Goal: Task Accomplishment & Management: Manage account settings

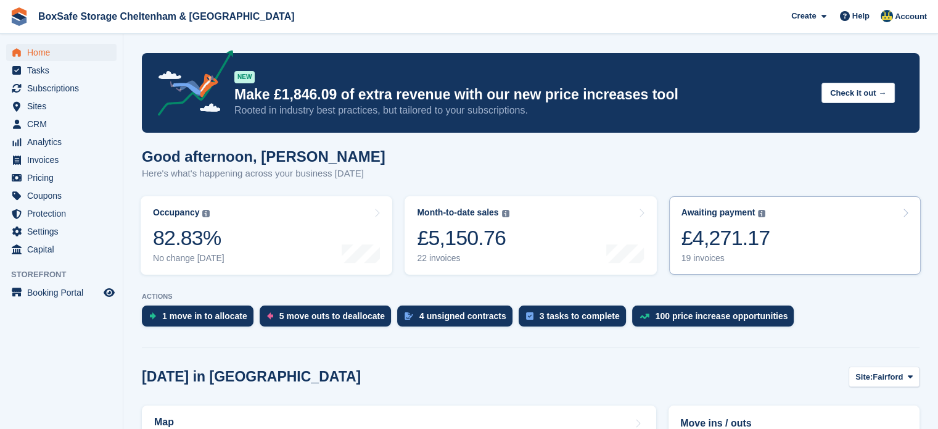
click at [758, 241] on div "£4,271.17" at bounding box center [726, 237] width 89 height 25
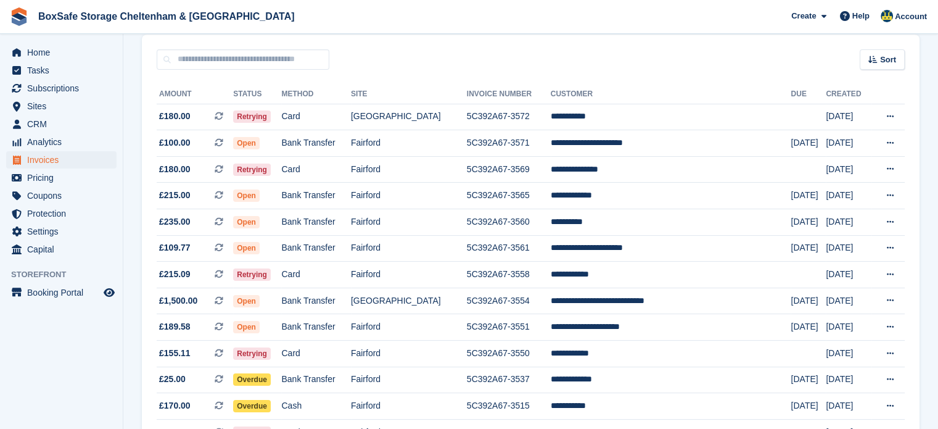
scroll to position [106, 0]
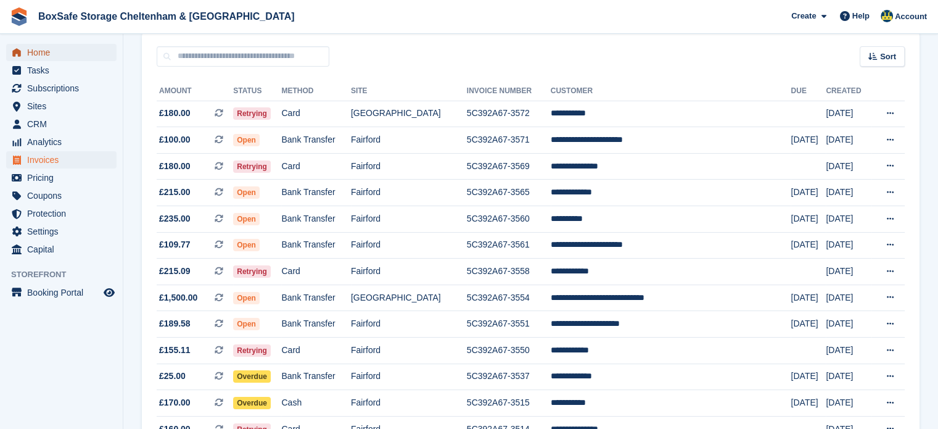
click at [48, 51] on span "Home" at bounding box center [64, 52] width 74 height 17
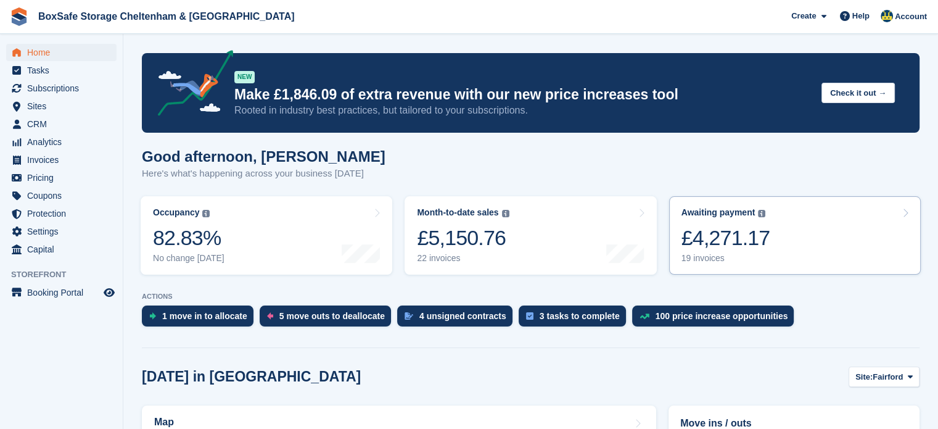
click at [807, 237] on link "Awaiting payment The total outstanding balance on all open invoices. £4,271.17 …" at bounding box center [795, 235] width 252 height 78
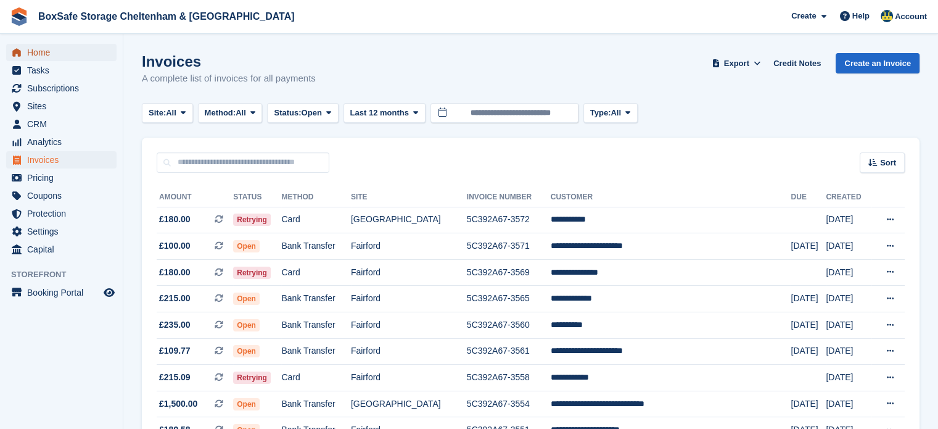
click at [59, 46] on span "Home" at bounding box center [64, 52] width 74 height 17
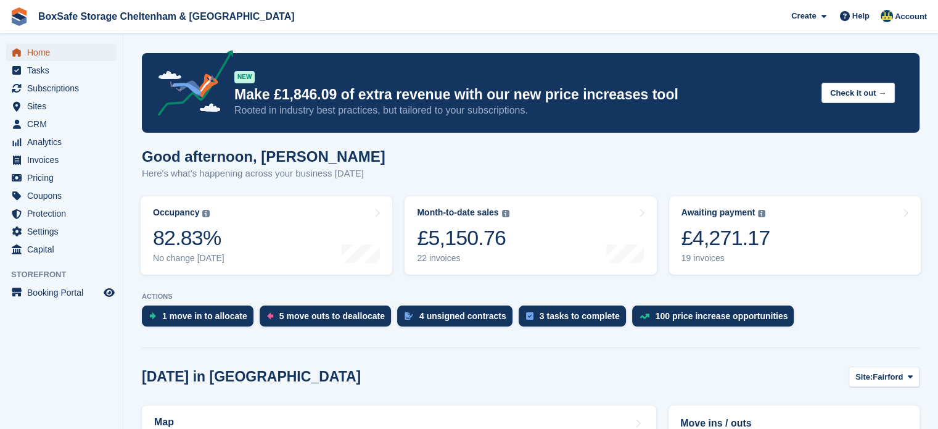
click at [35, 51] on span "Home" at bounding box center [64, 52] width 74 height 17
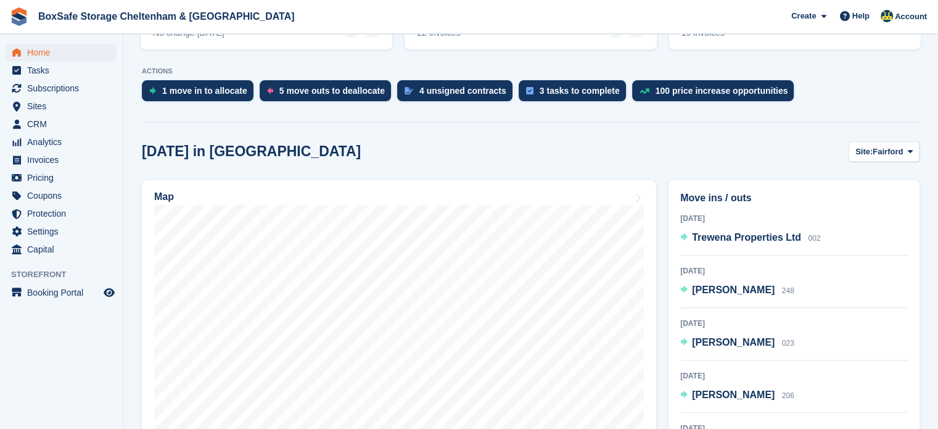
scroll to position [143, 0]
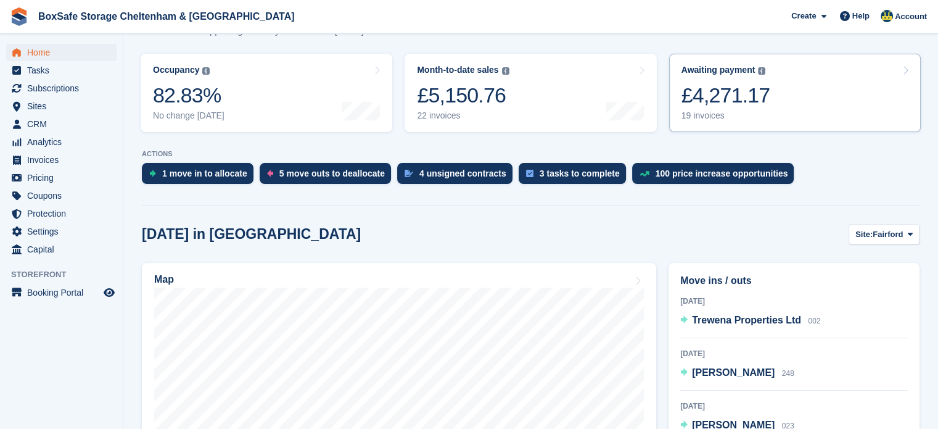
click at [796, 93] on link "Awaiting payment The total outstanding balance on all open invoices. £4,271.17 …" at bounding box center [795, 93] width 252 height 78
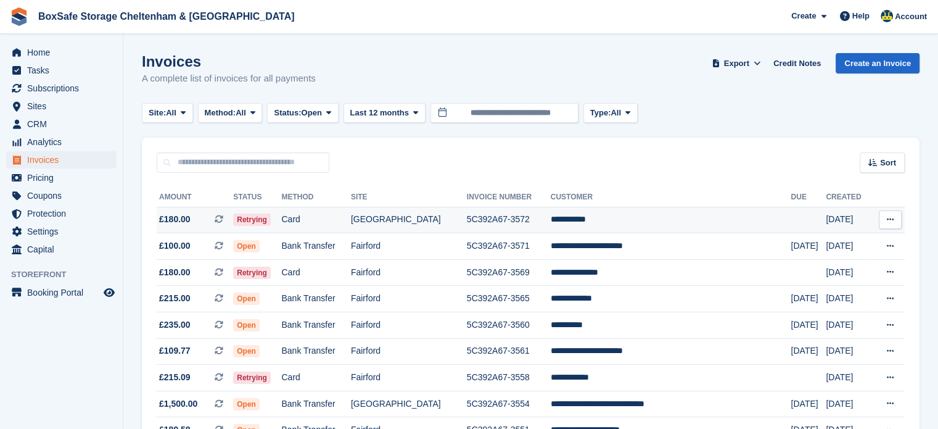
click at [524, 222] on td "5C392A67-3572" at bounding box center [509, 220] width 84 height 27
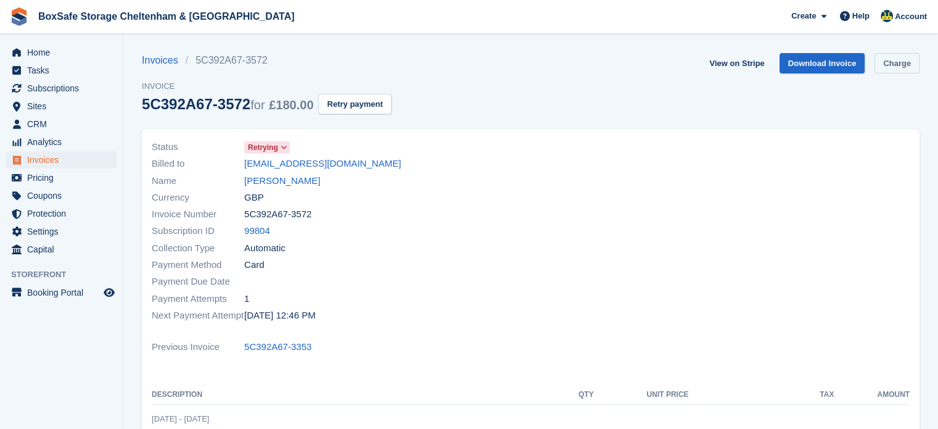
click at [907, 68] on link "Charge" at bounding box center [897, 63] width 45 height 20
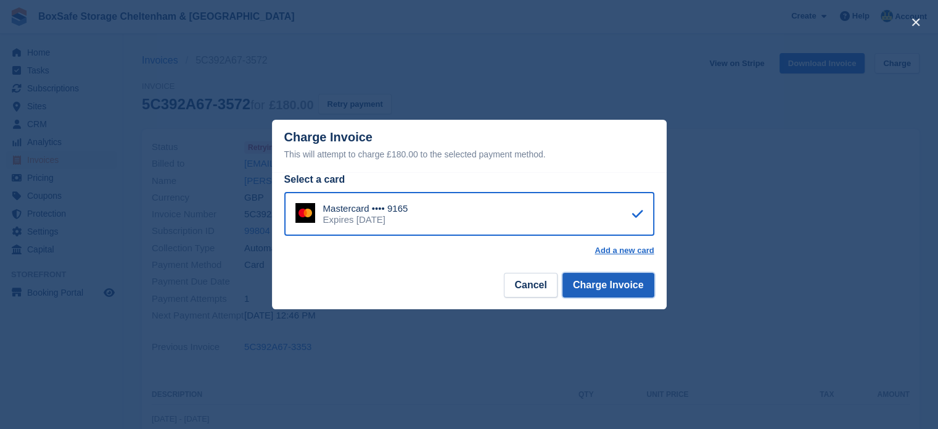
click at [627, 284] on button "Charge Invoice" at bounding box center [609, 285] width 92 height 25
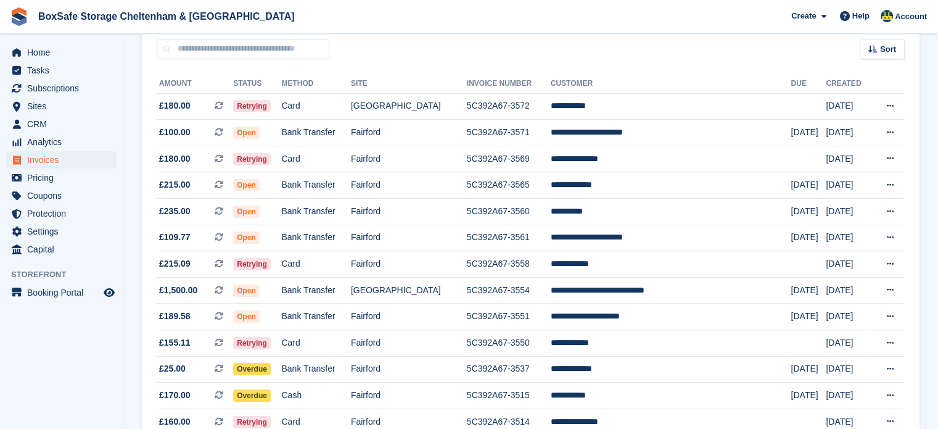
scroll to position [131, 0]
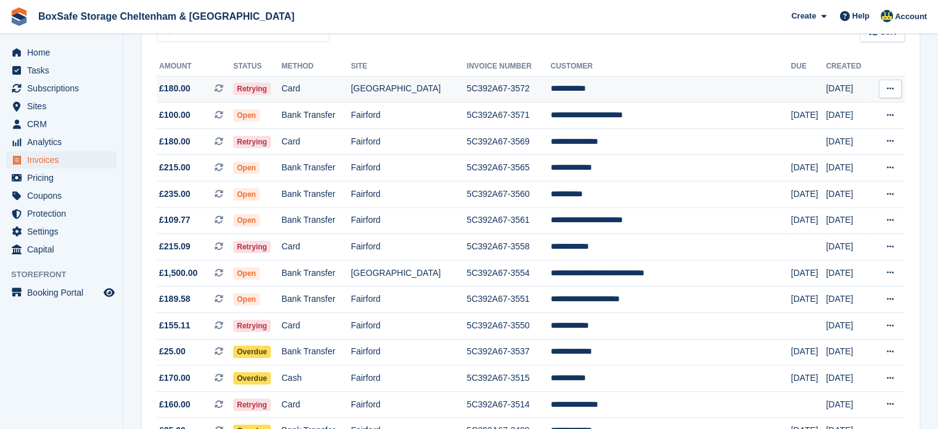
click at [618, 92] on td "**********" at bounding box center [671, 89] width 241 height 27
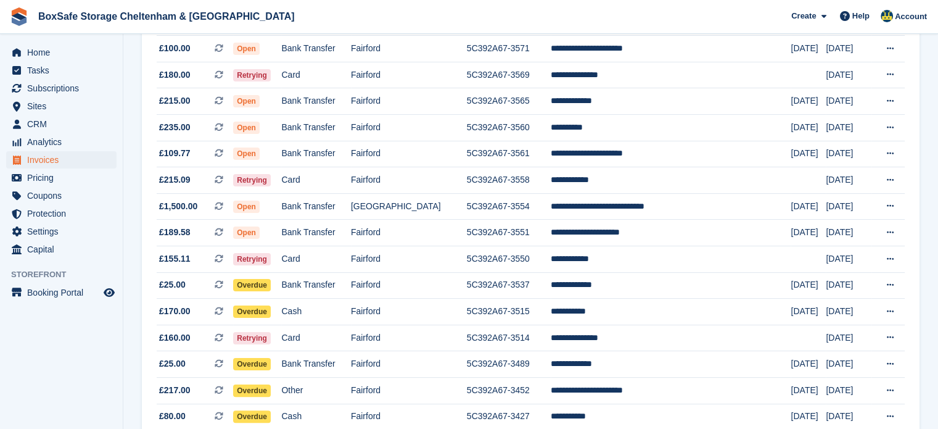
scroll to position [341, 0]
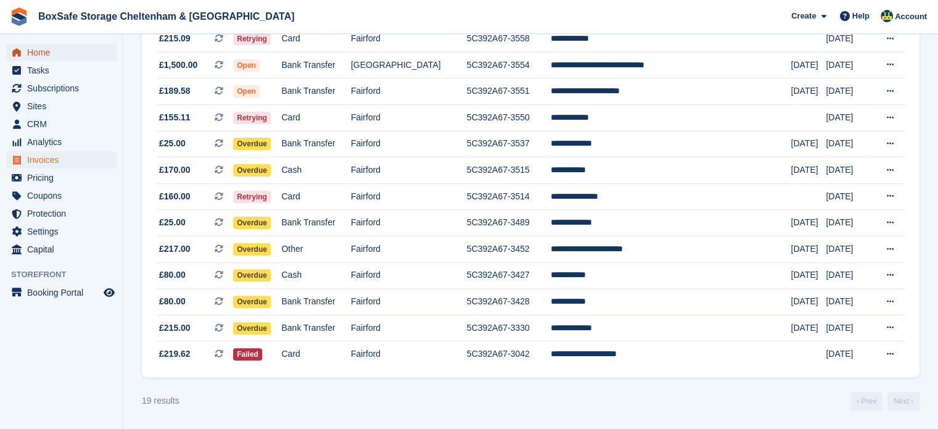
click at [65, 59] on span "Home" at bounding box center [64, 52] width 74 height 17
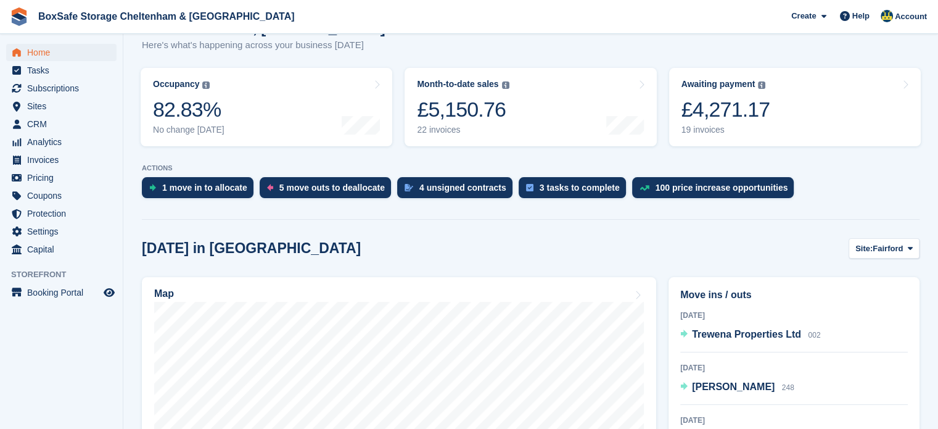
scroll to position [328, 0]
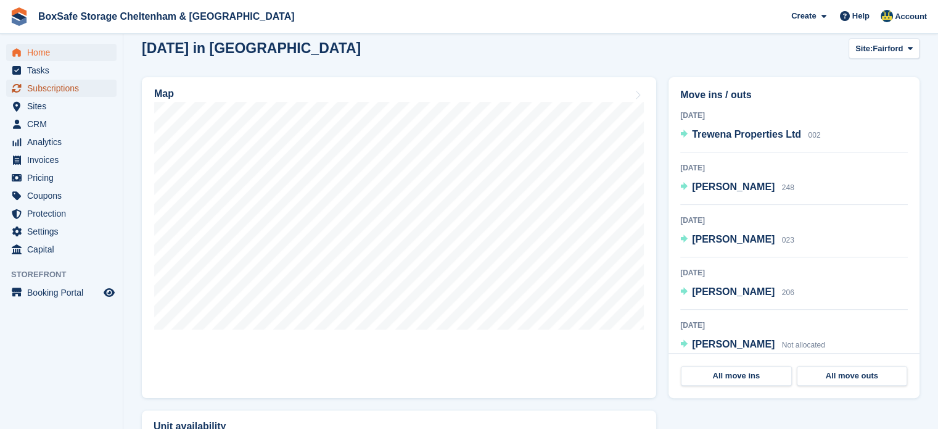
click at [62, 86] on span "Subscriptions" at bounding box center [64, 88] width 74 height 17
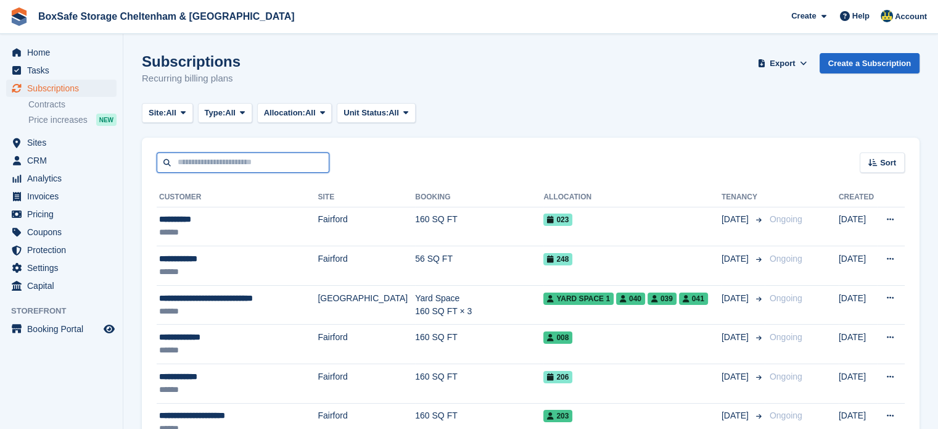
click at [213, 167] on input "text" at bounding box center [243, 162] width 173 height 20
type input "*****"
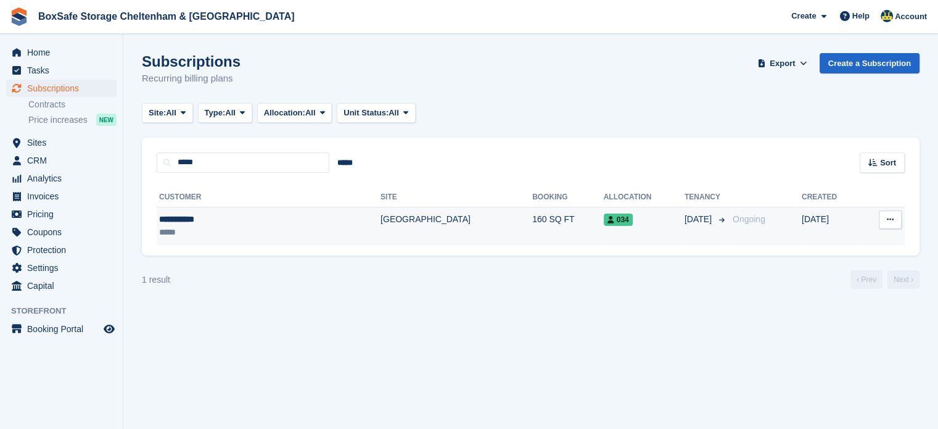
click at [610, 230] on td "034" at bounding box center [644, 226] width 81 height 39
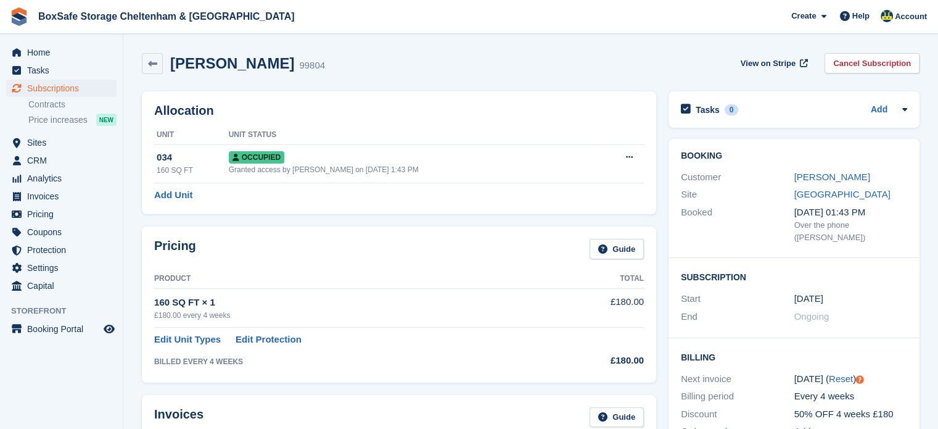
click at [807, 183] on div "David Jones" at bounding box center [852, 177] width 114 height 14
click at [804, 181] on link "David Jones" at bounding box center [833, 176] width 76 height 10
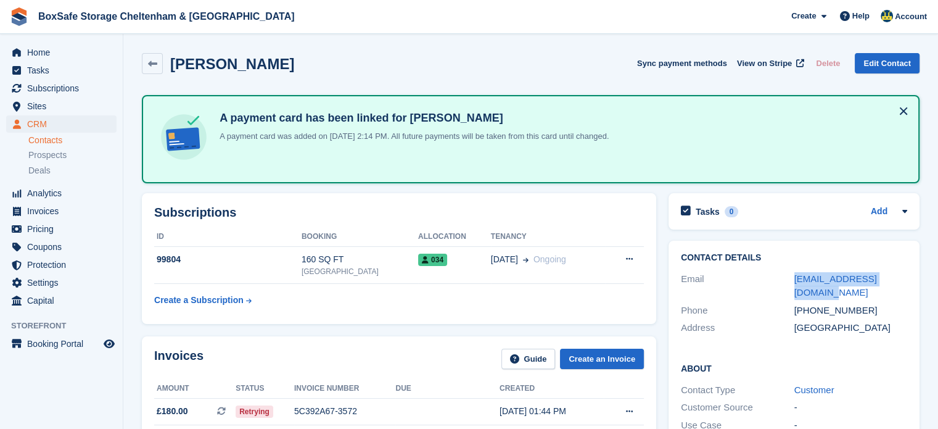
drag, startPoint x: 912, startPoint y: 283, endPoint x: 781, endPoint y: 270, distance: 131.4
click at [781, 270] on div "Contact Details Email djajones98765@gmail.com Phone +447359150679 Address Unite…" at bounding box center [794, 295] width 251 height 109
copy div "djajones98765@gmail.com"
click at [32, 49] on span "Home" at bounding box center [64, 52] width 74 height 17
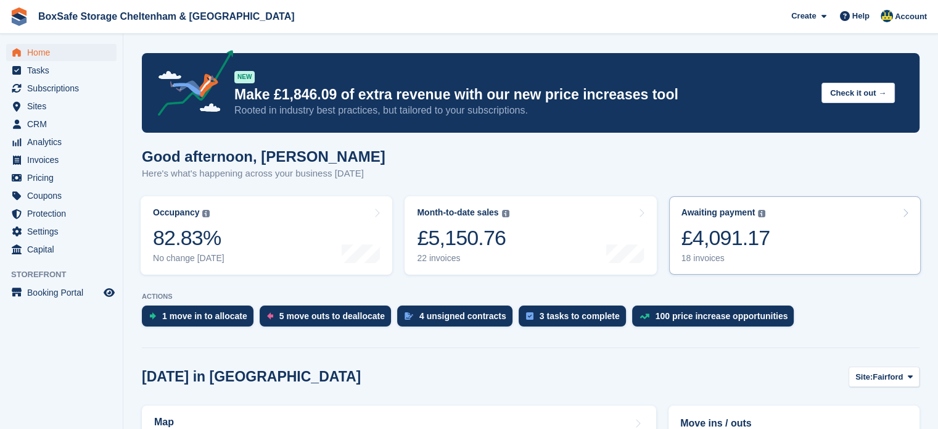
click at [785, 261] on link "Awaiting payment The total outstanding balance on all open invoices. £4,091.17 …" at bounding box center [795, 235] width 252 height 78
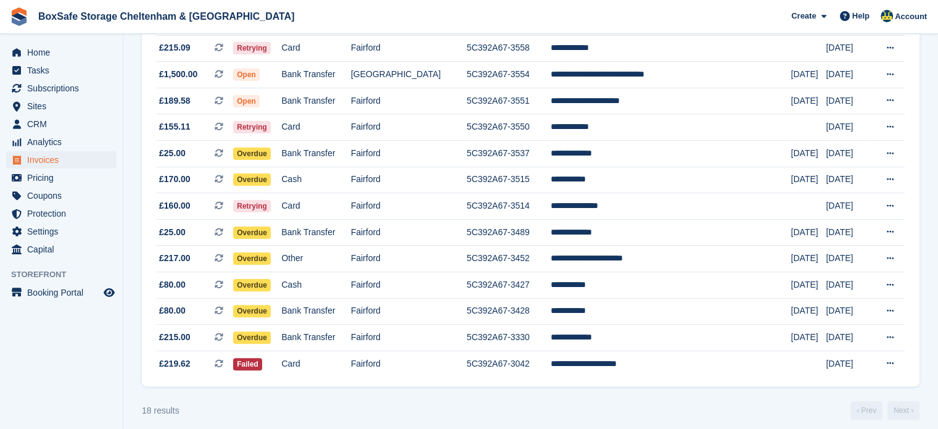
scroll to position [314, 0]
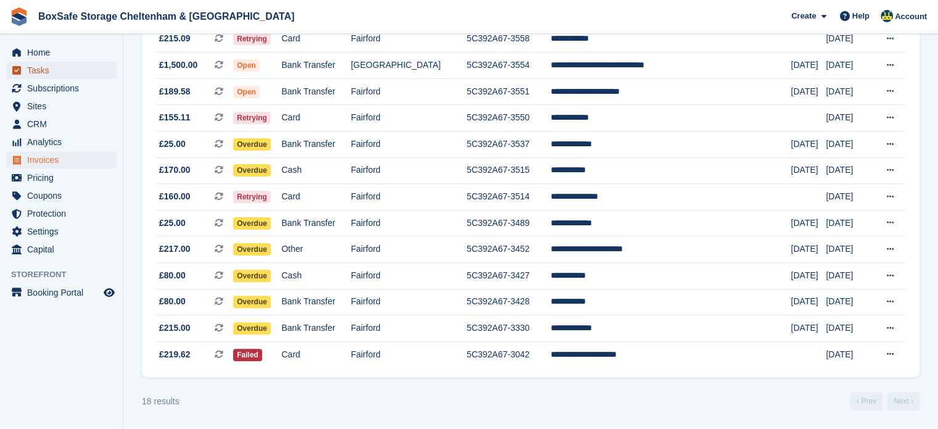
click at [23, 62] on link "Tasks" at bounding box center [61, 70] width 110 height 17
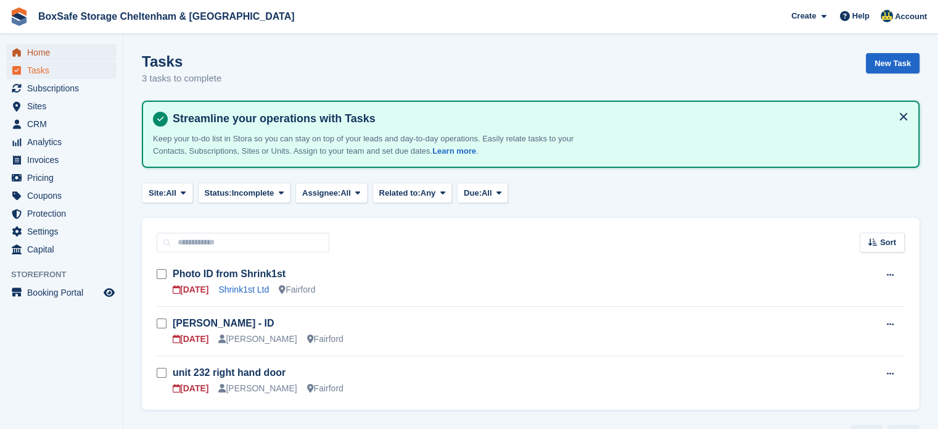
click at [41, 54] on span "Home" at bounding box center [64, 52] width 74 height 17
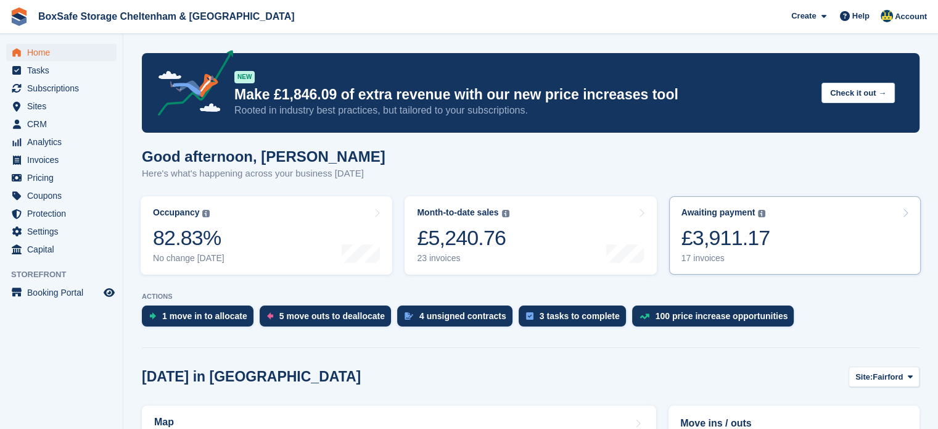
click at [753, 250] on div "£3,911.17" at bounding box center [726, 237] width 89 height 25
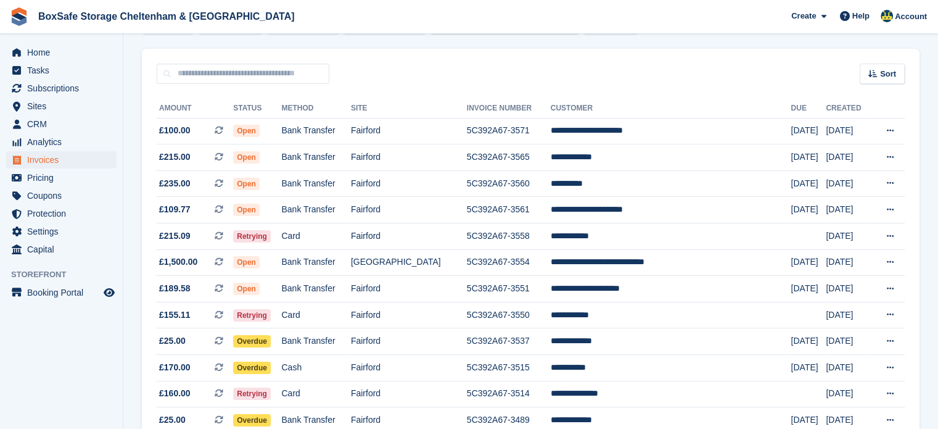
scroll to position [85, 0]
